Goal: Task Accomplishment & Management: Use online tool/utility

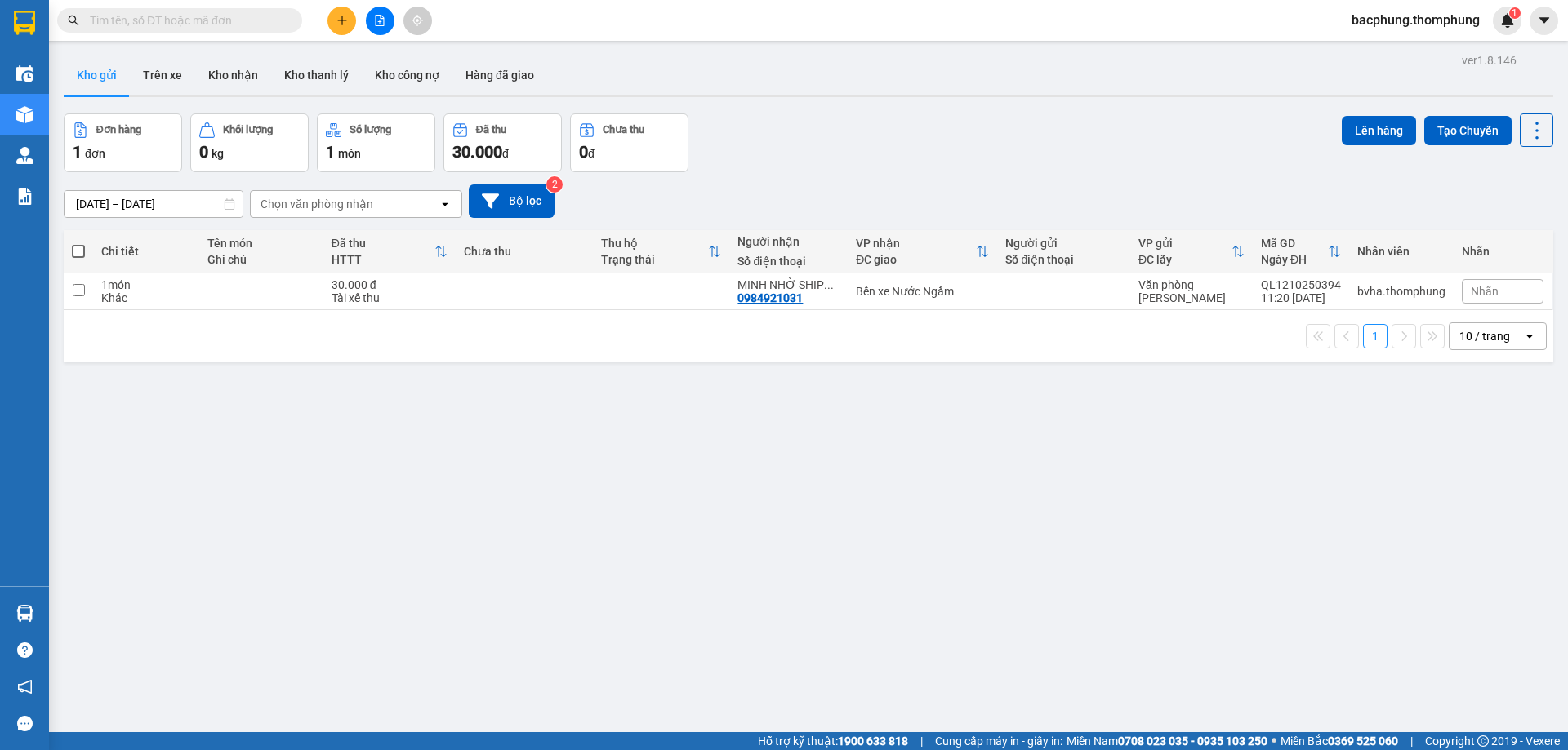
click at [376, 26] on icon "file-add" at bounding box center [380, 21] width 9 height 12
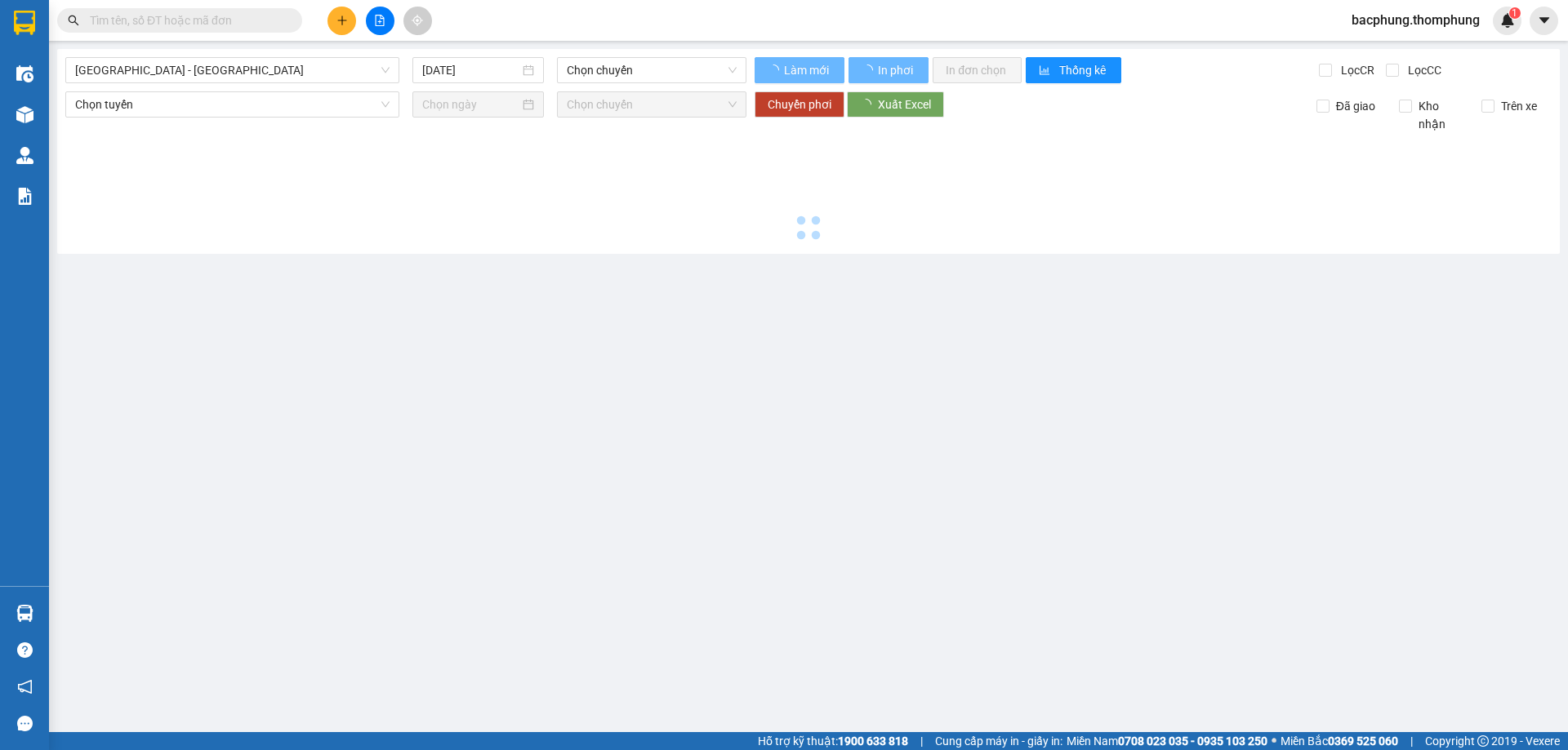
click at [376, 26] on icon "file-add" at bounding box center [380, 21] width 9 height 12
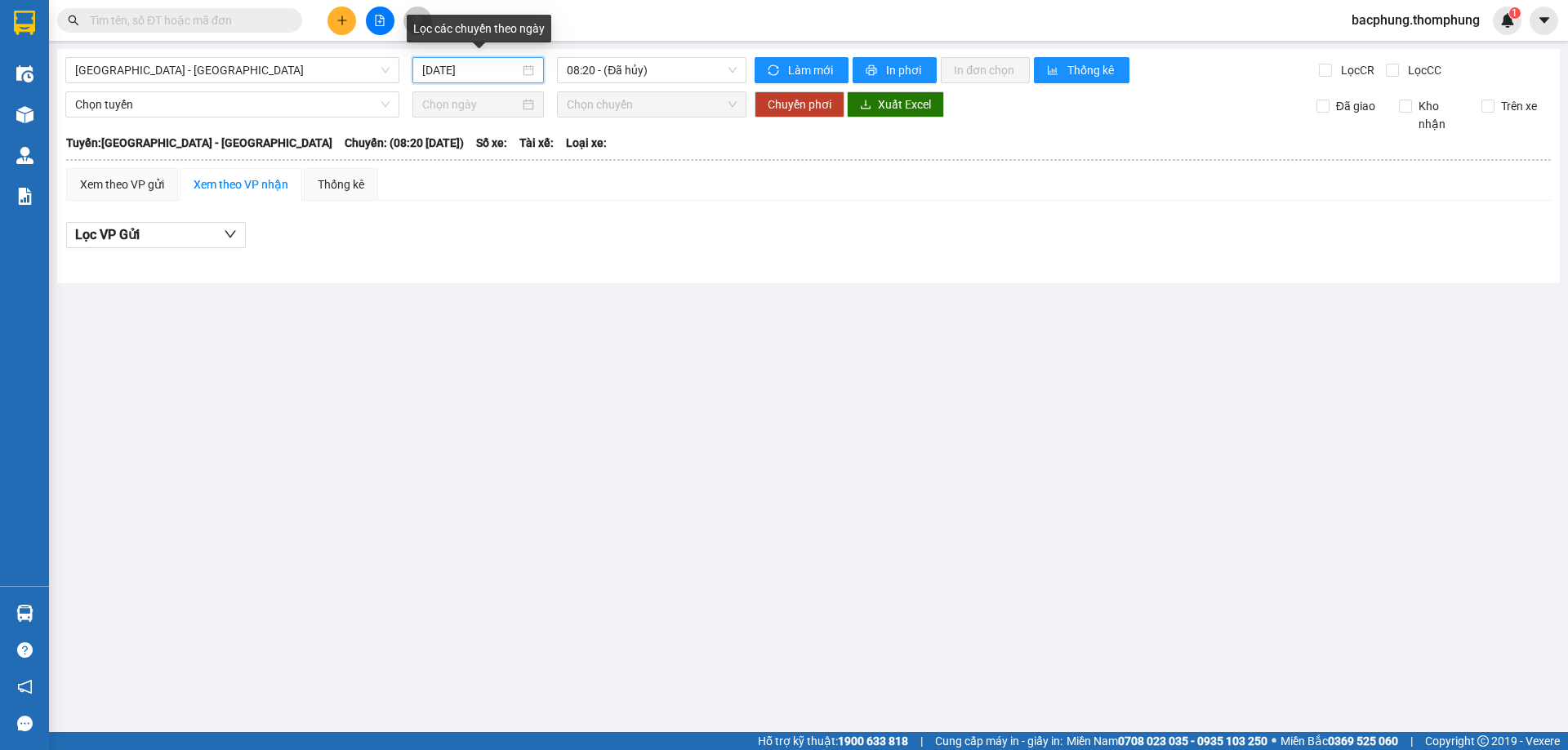
click at [476, 72] on input "[DATE]" at bounding box center [470, 70] width 97 height 18
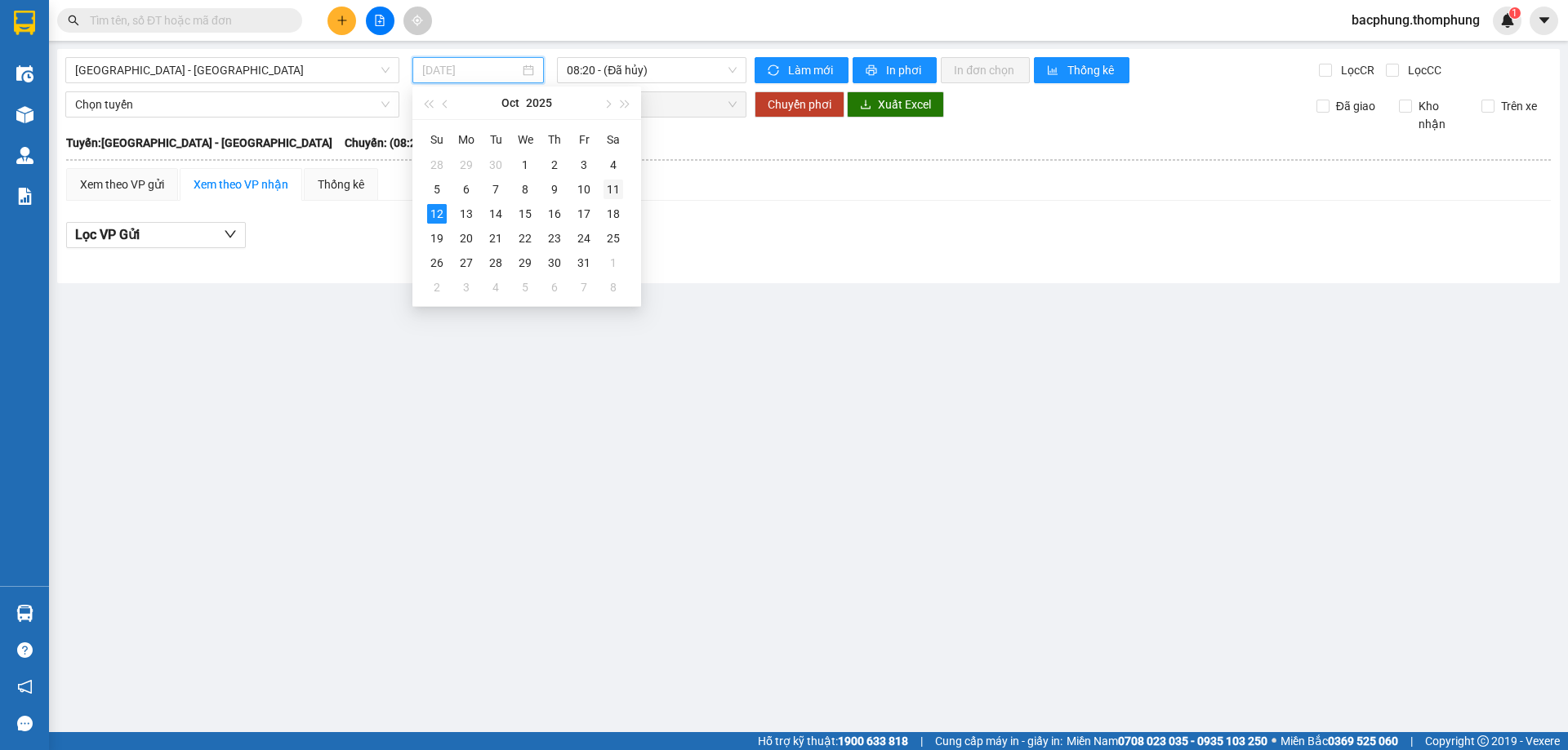
click at [613, 183] on div "11" at bounding box center [613, 189] width 20 height 20
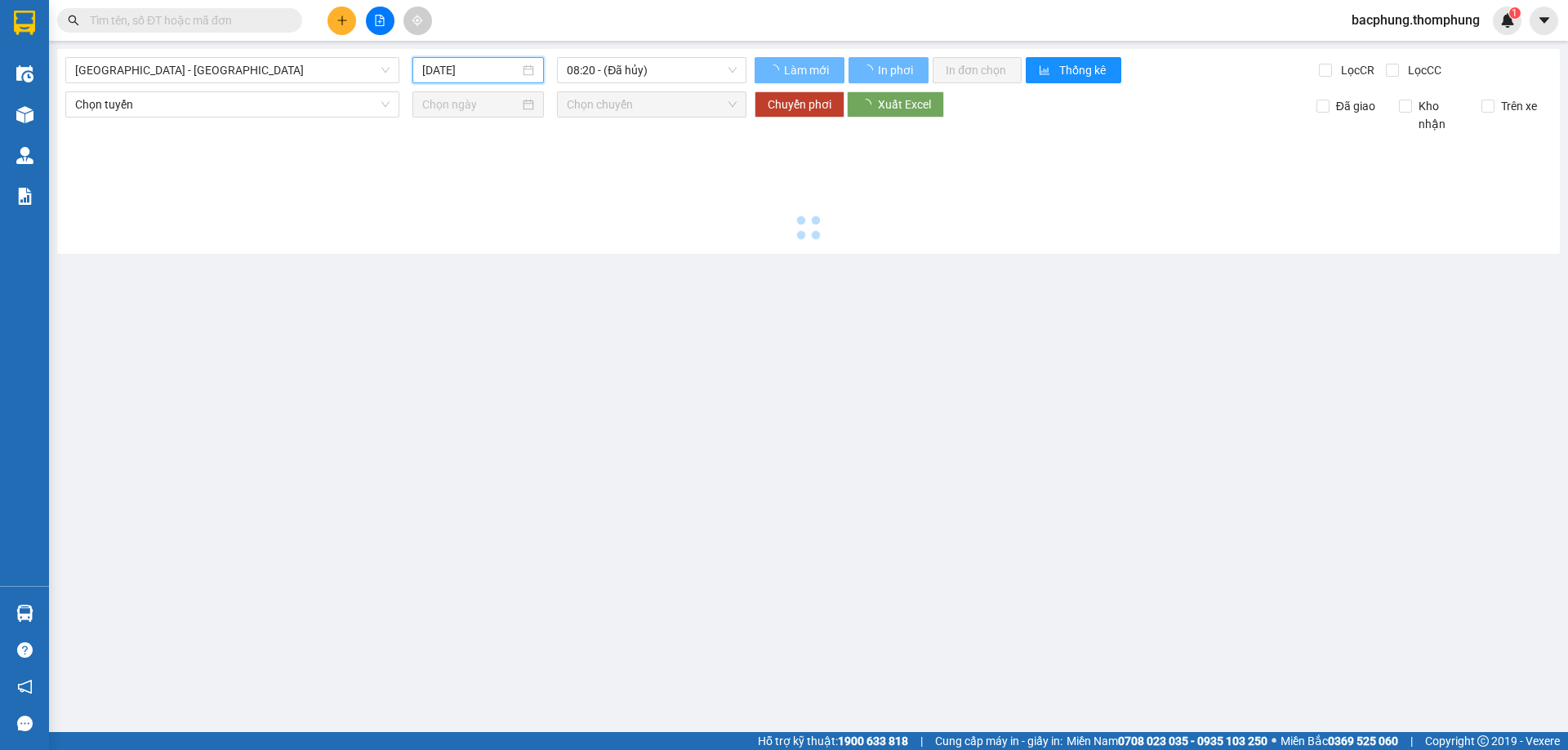
type input "[DATE]"
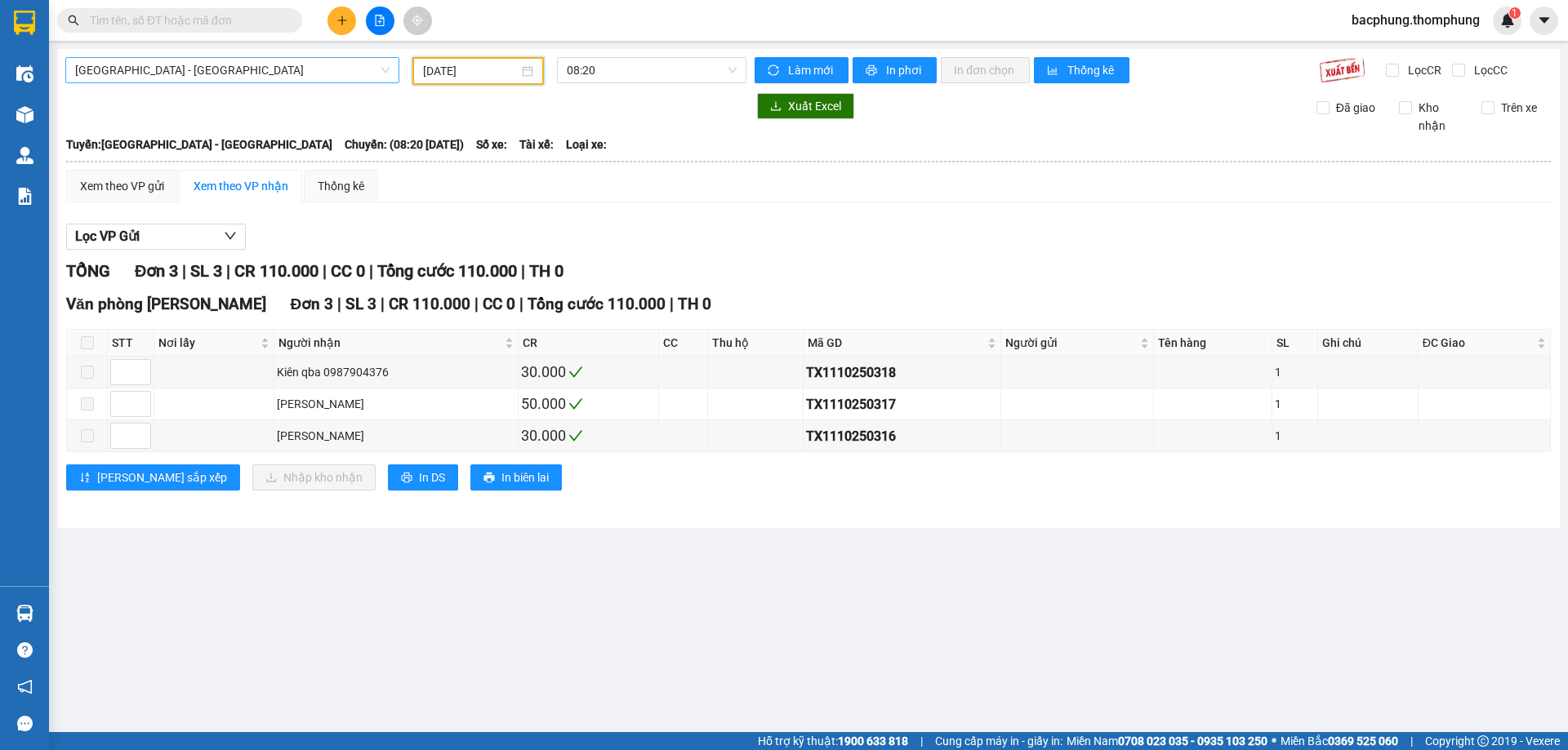
click at [242, 61] on span "[GEOGRAPHIC_DATA] - [GEOGRAPHIC_DATA]" at bounding box center [232, 69] width 315 height 25
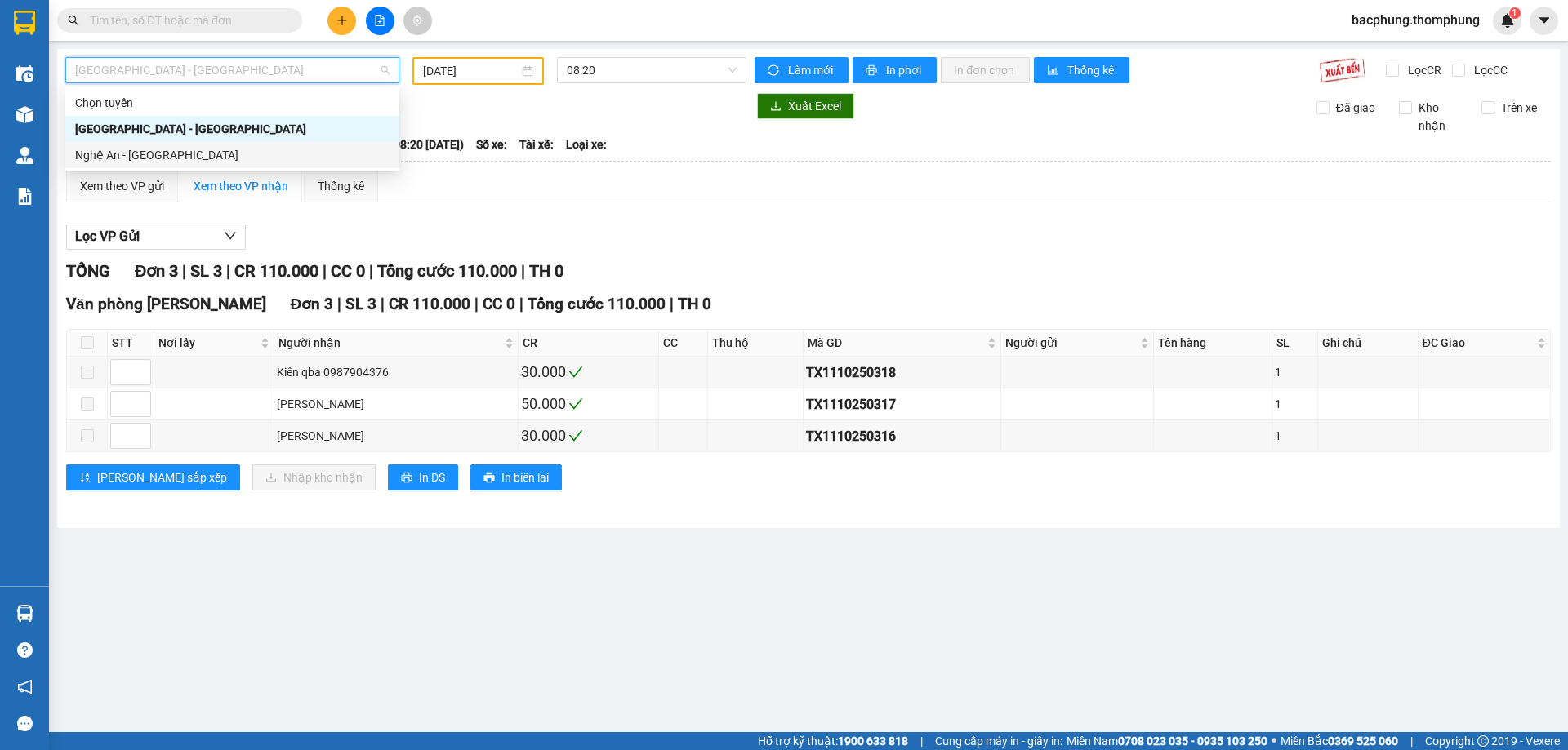
click at [206, 156] on div "Nghệ An - [GEOGRAPHIC_DATA]" at bounding box center [232, 155] width 315 height 18
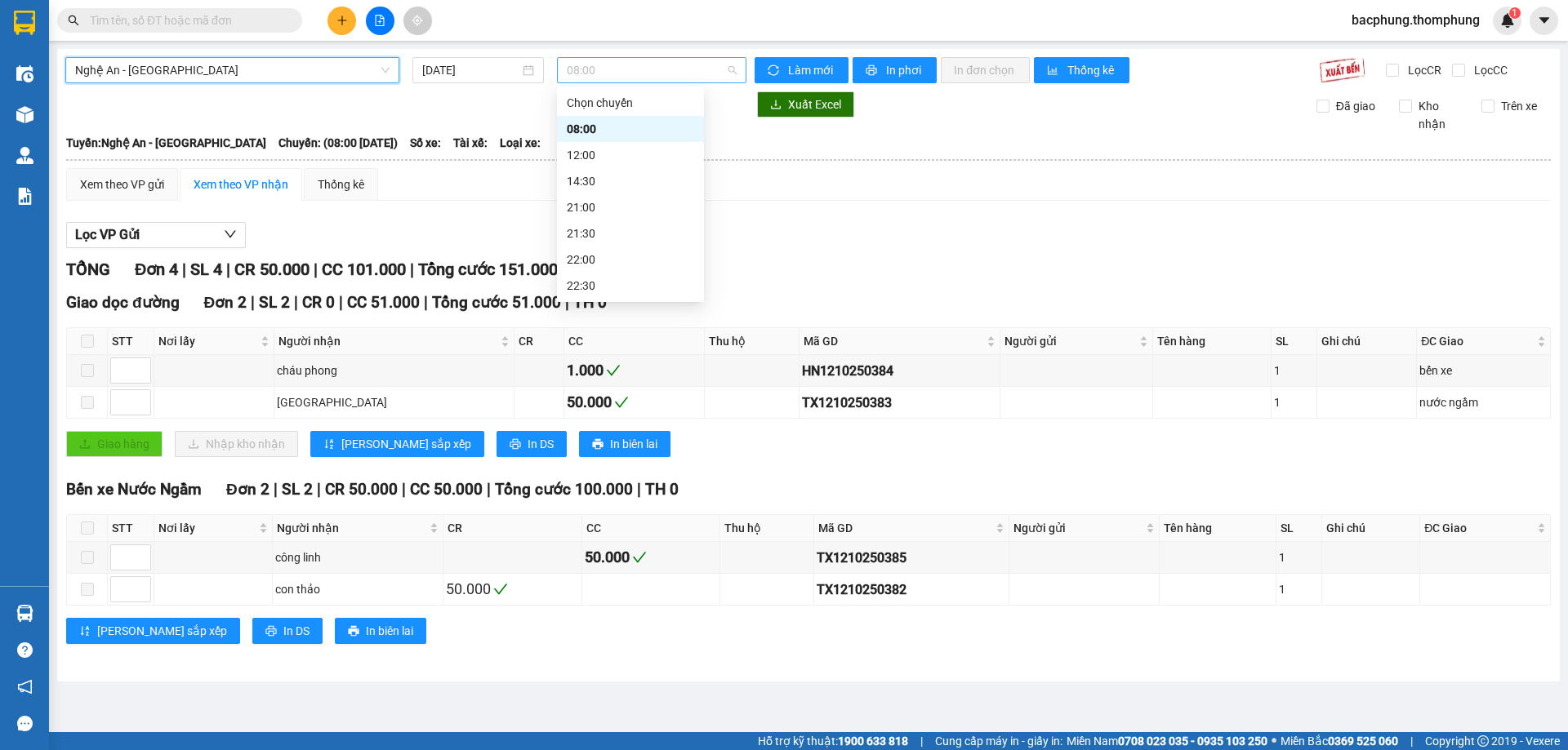
click at [673, 70] on span "08:00" at bounding box center [651, 69] width 170 height 25
click at [610, 259] on div "22:00" at bounding box center [630, 260] width 127 height 18
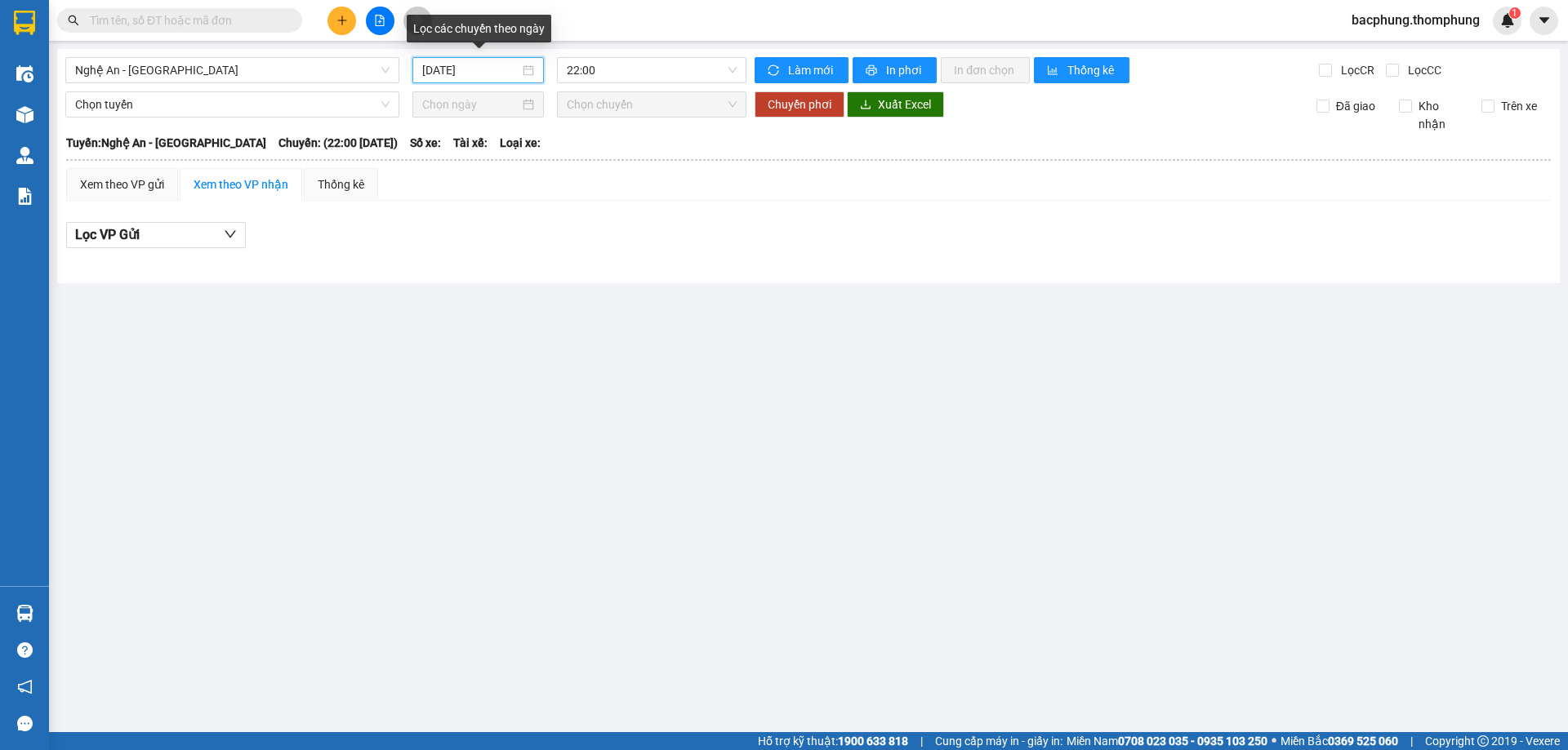
click at [487, 73] on input "[DATE]" at bounding box center [470, 70] width 97 height 18
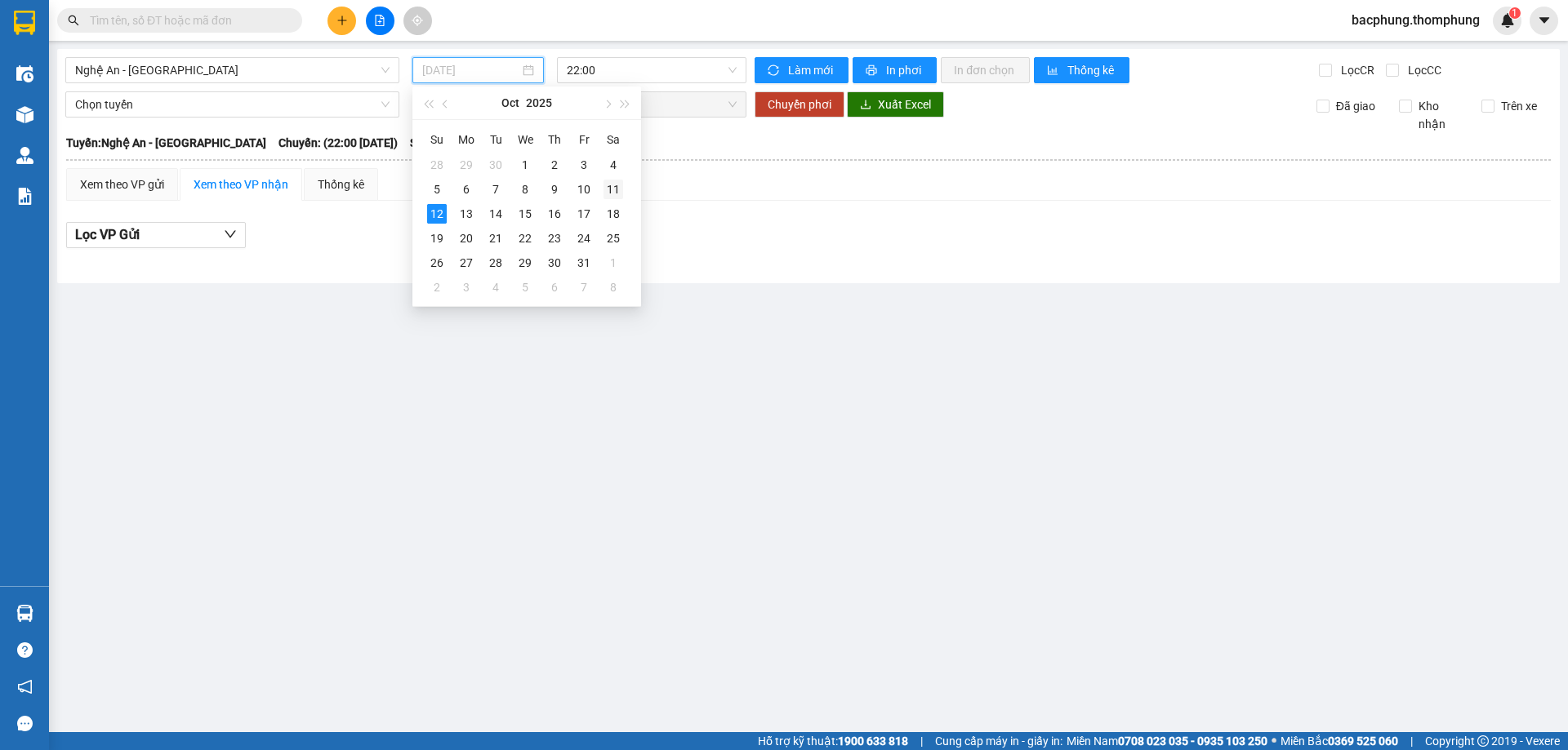
click at [615, 191] on div "11" at bounding box center [613, 189] width 20 height 20
type input "[DATE]"
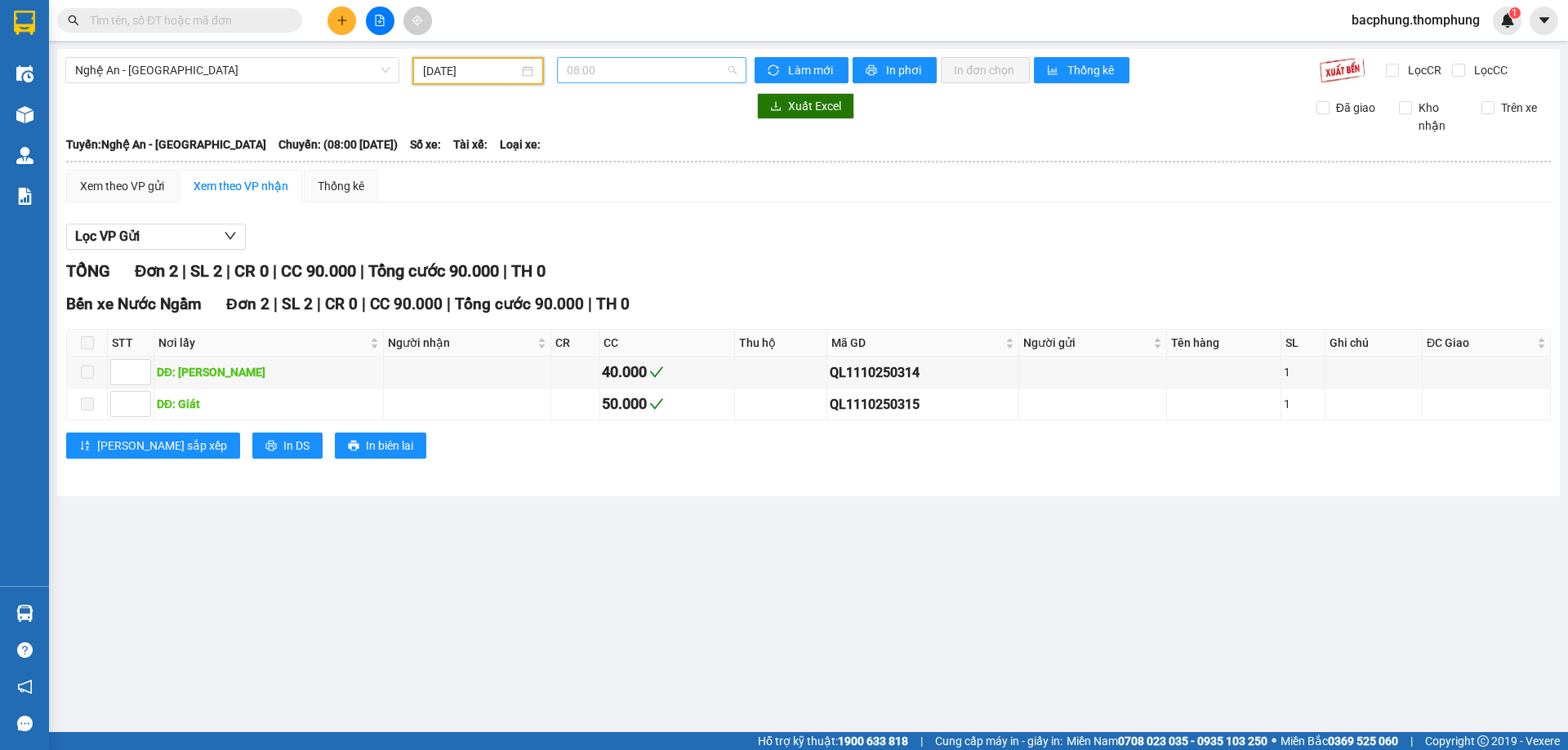
click at [605, 73] on span "08:00" at bounding box center [651, 69] width 170 height 25
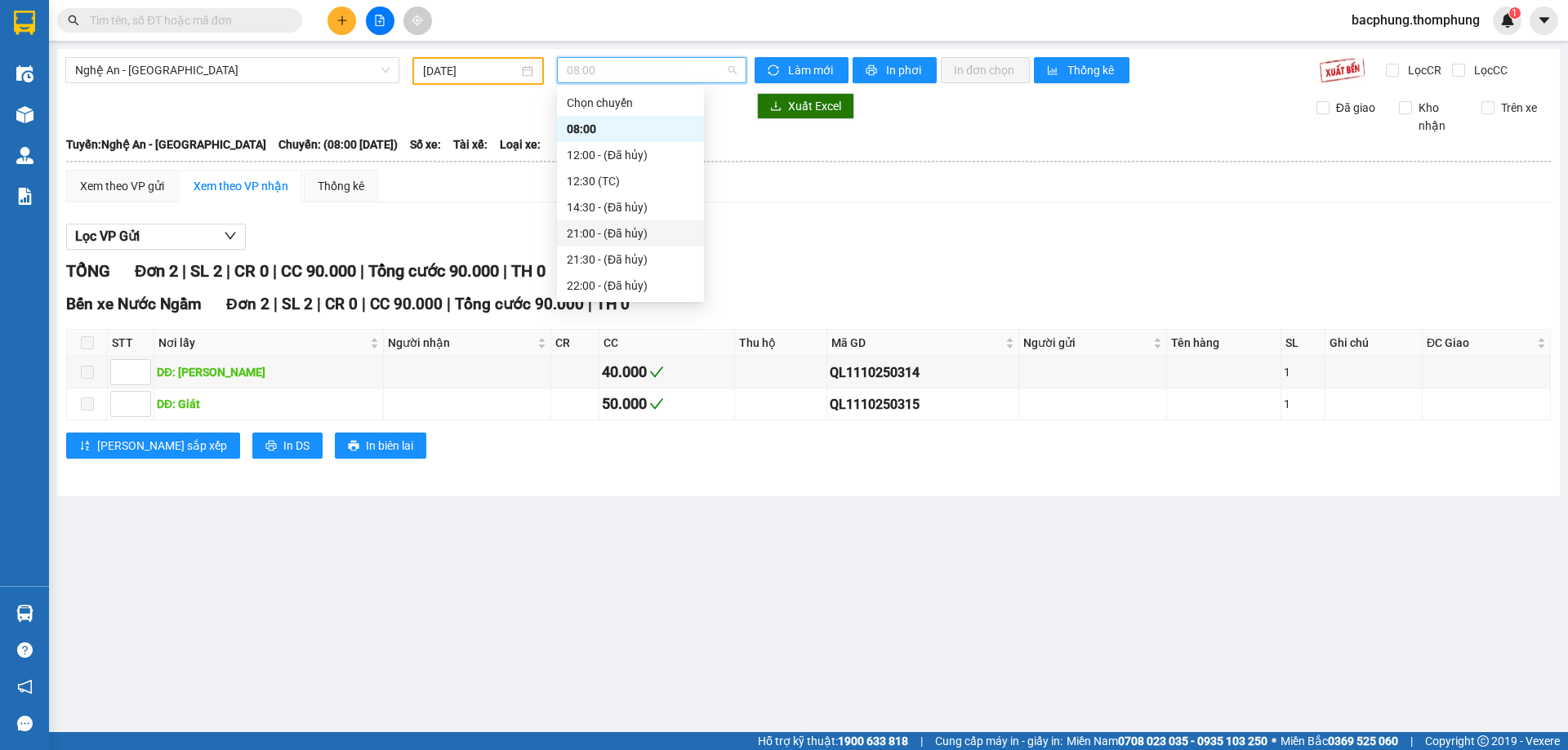
scroll to position [78, 0]
click at [643, 231] on div "22:05 (TC)" at bounding box center [630, 233] width 127 height 18
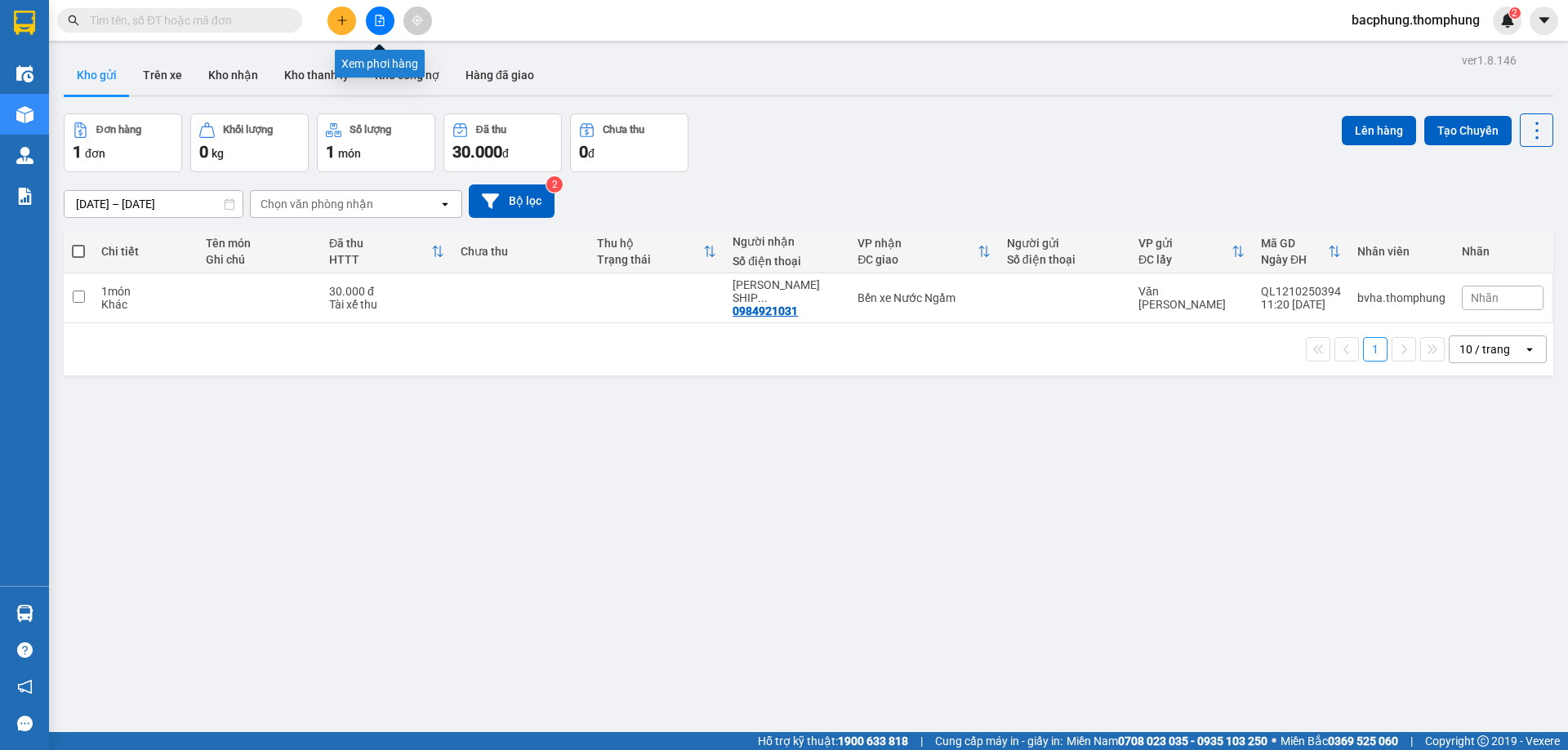
click at [381, 26] on icon "file-add" at bounding box center [380, 21] width 9 height 12
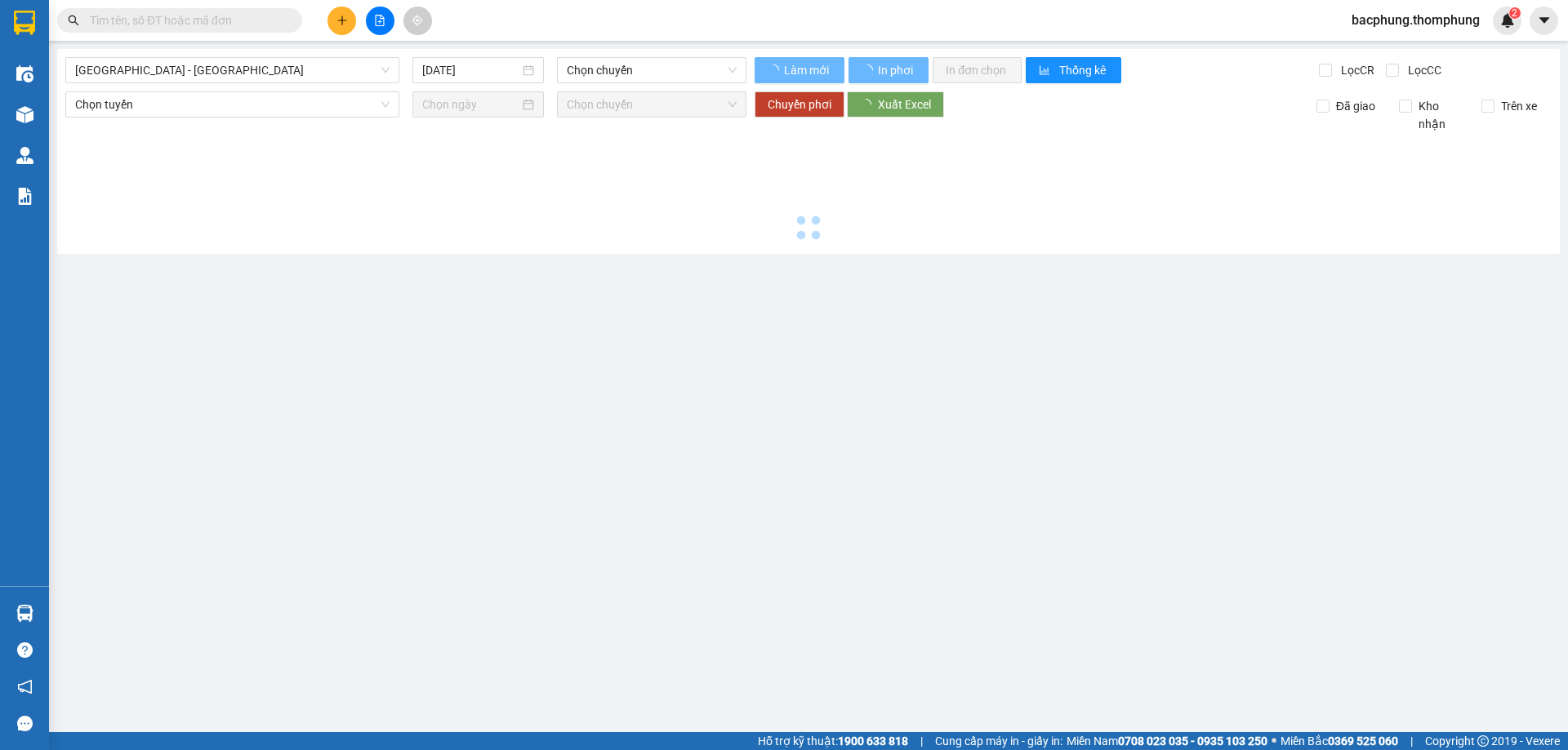
click at [381, 26] on icon "file-add" at bounding box center [380, 21] width 9 height 12
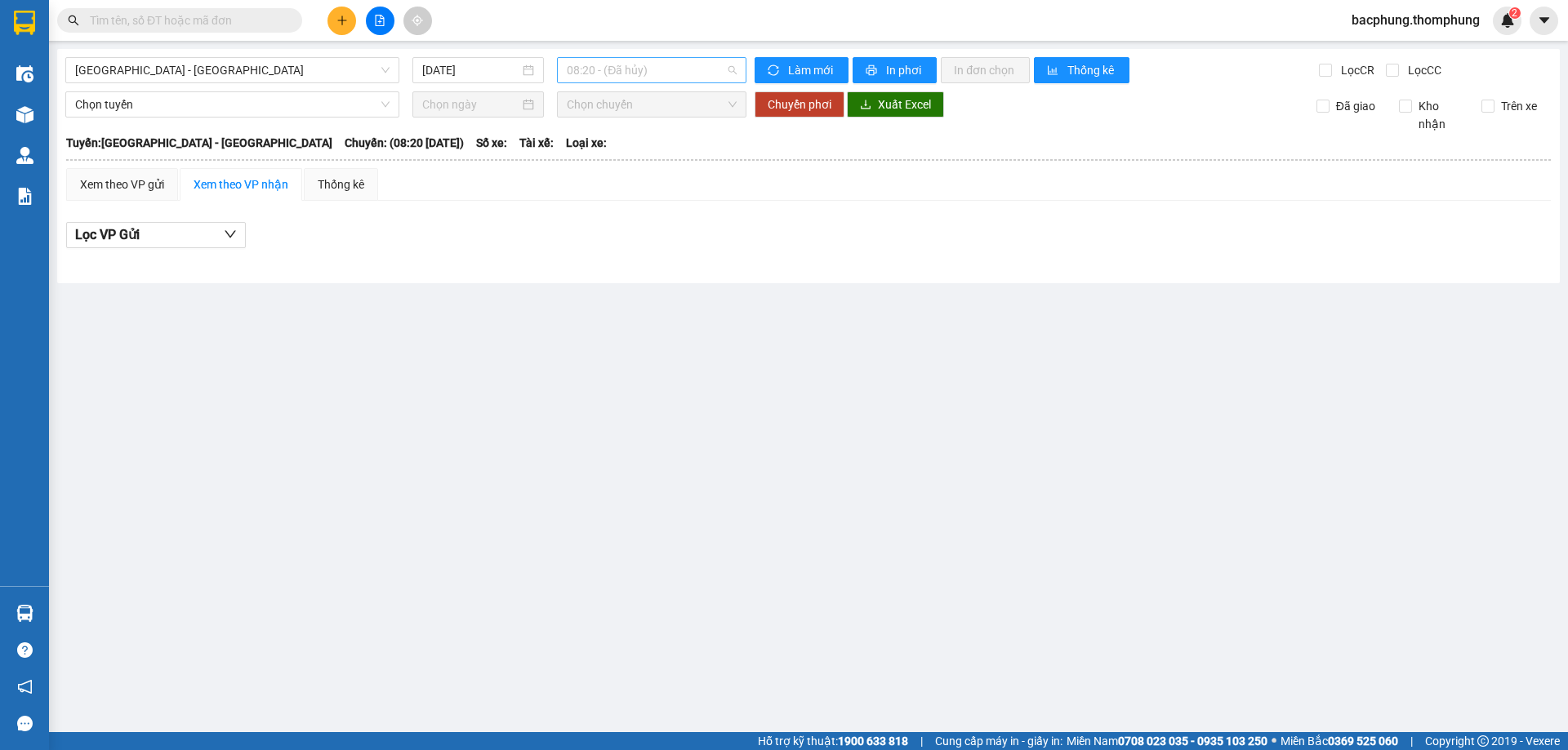
click at [667, 74] on span "08:20 - (Đã hủy)" at bounding box center [651, 69] width 170 height 25
click at [633, 154] on div "10:00" at bounding box center [630, 155] width 127 height 18
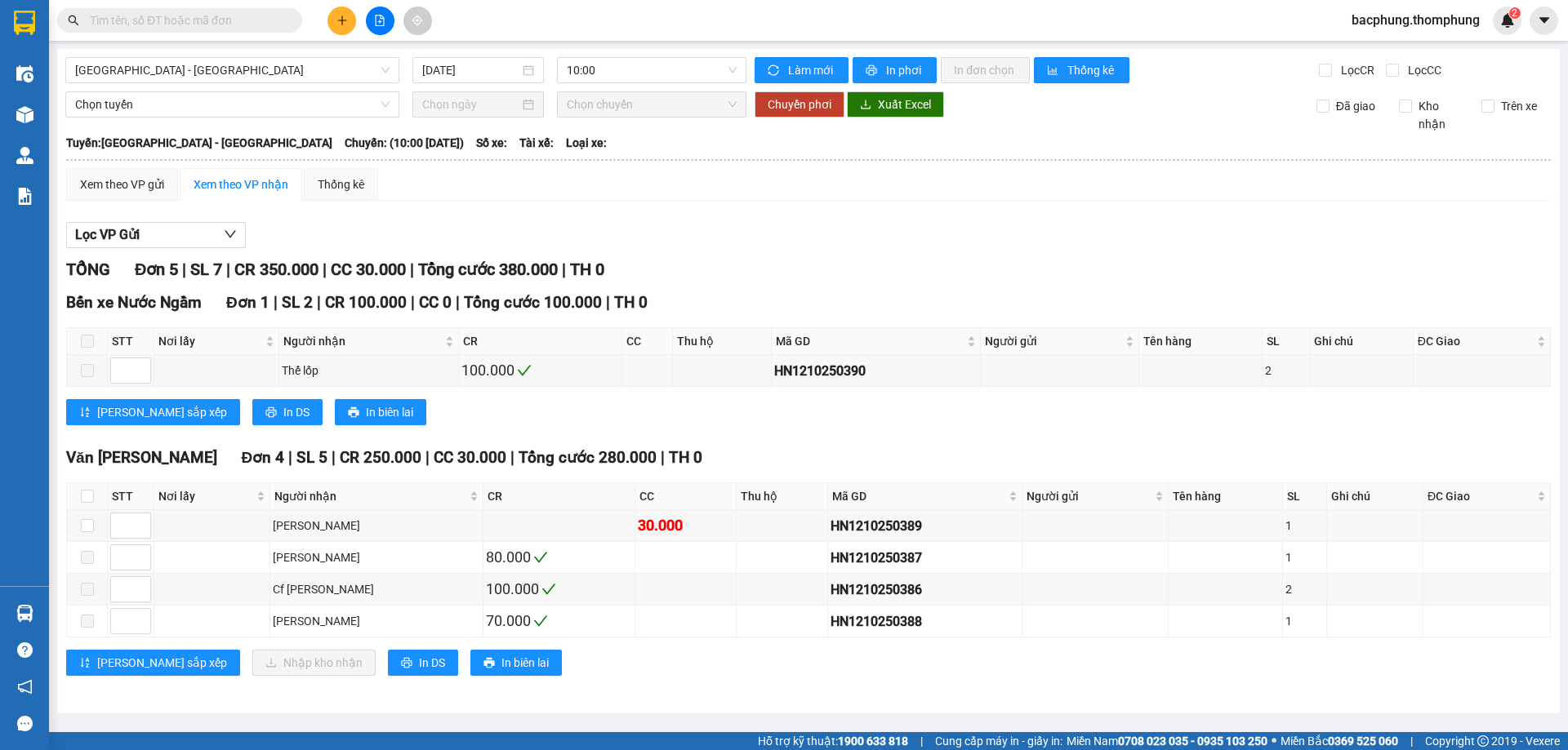
click at [174, 22] on input "text" at bounding box center [187, 21] width 193 height 18
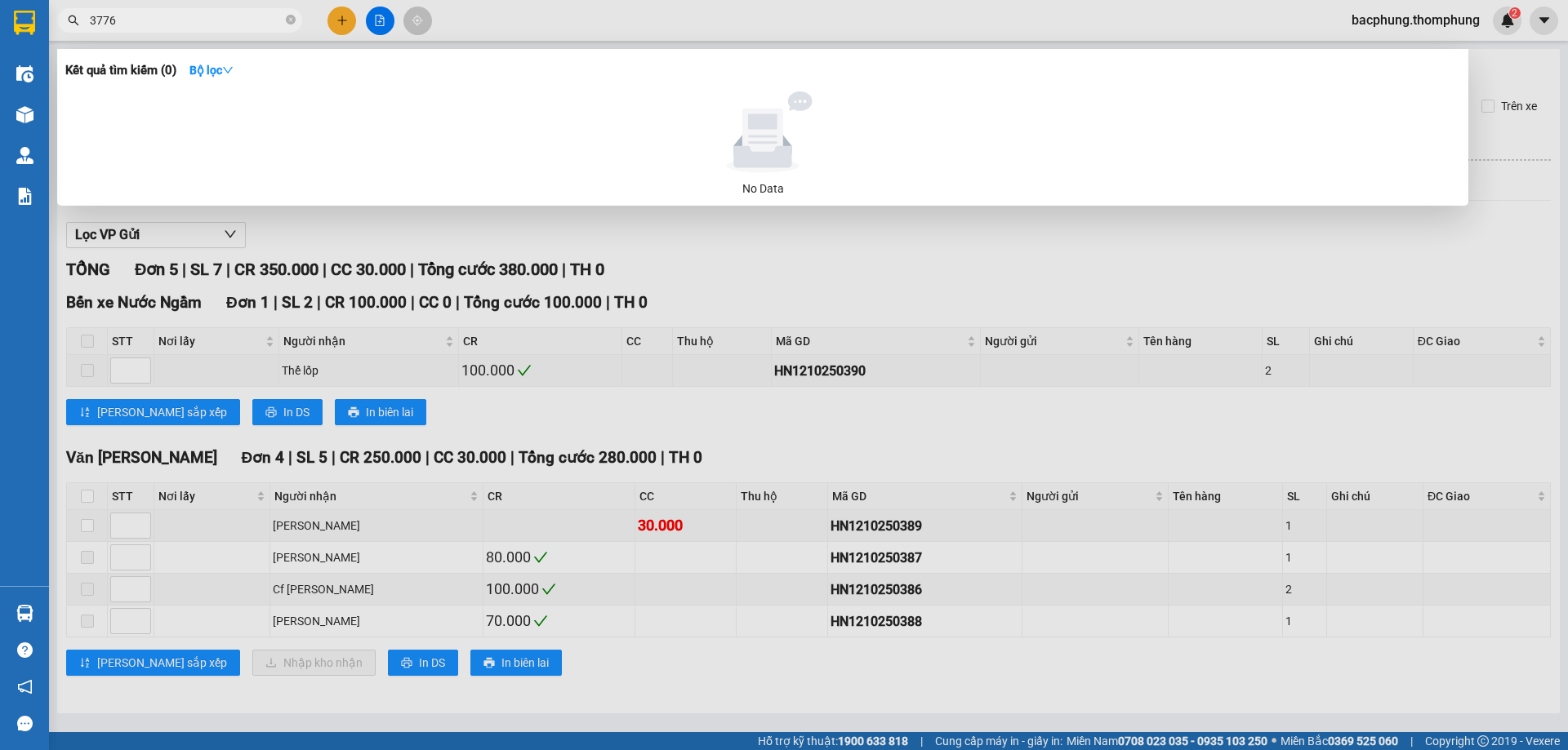
type input "3776"
